Goal: Navigation & Orientation: Find specific page/section

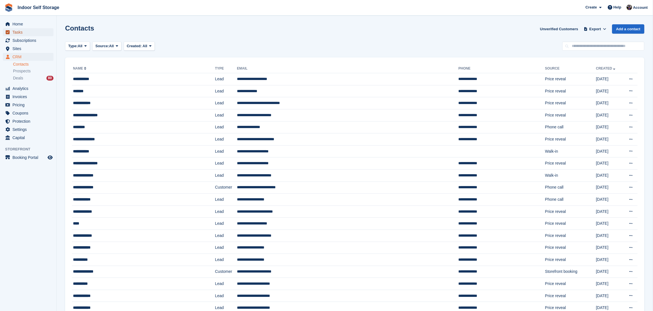
click at [16, 30] on span "Tasks" at bounding box center [29, 32] width 34 height 8
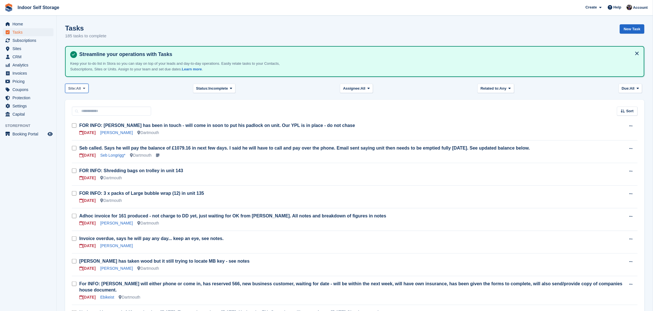
click at [85, 87] on icon at bounding box center [84, 89] width 2 height 4
click at [73, 111] on link "Totnes" at bounding box center [92, 112] width 49 height 10
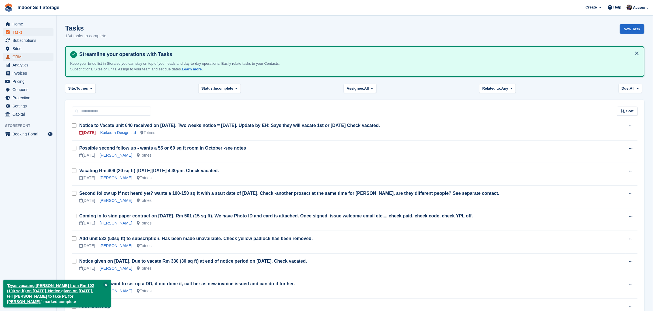
click at [16, 55] on span "CRM" at bounding box center [29, 57] width 34 height 8
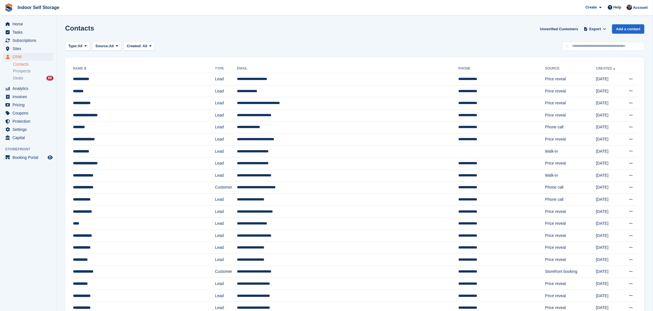
click at [488, 12] on span "Indoor Self Storage Create Subscription Invoice Contact Deal Discount Page Help…" at bounding box center [326, 7] width 653 height 15
